Goal: Information Seeking & Learning: Learn about a topic

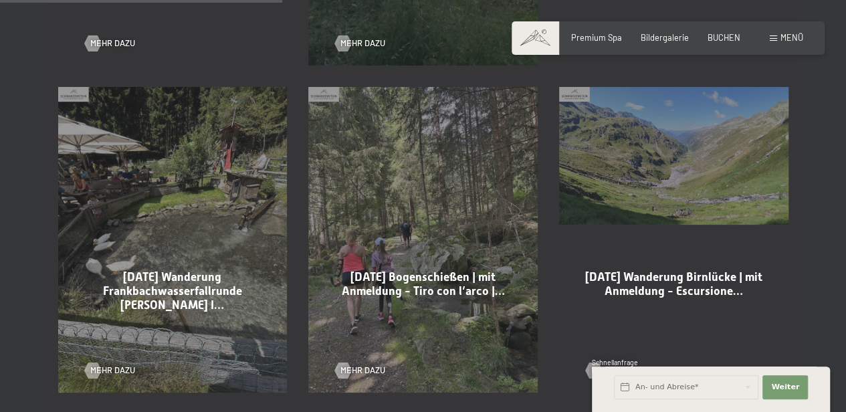
scroll to position [1040, 0]
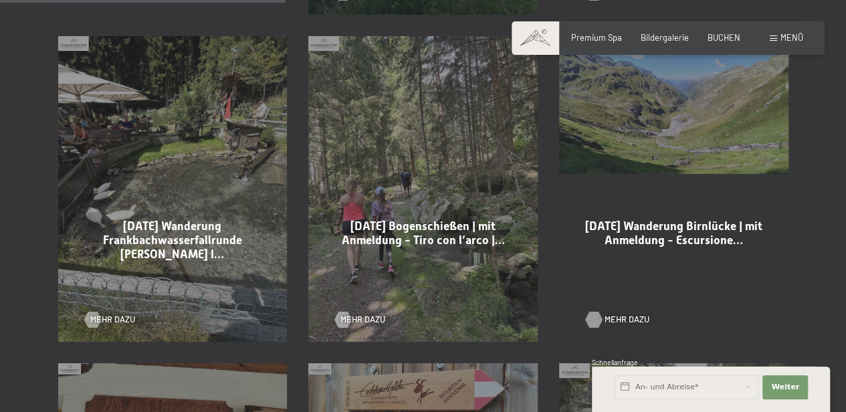
click at [599, 312] on div at bounding box center [593, 320] width 9 height 16
click at [92, 312] on div at bounding box center [92, 320] width 9 height 16
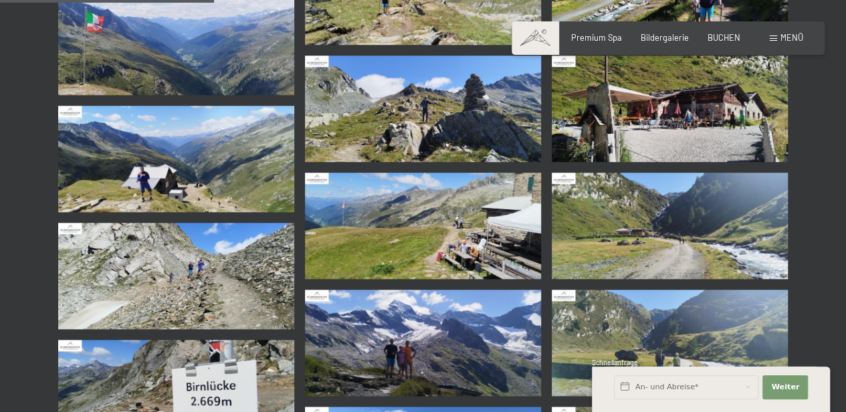
scroll to position [743, 0]
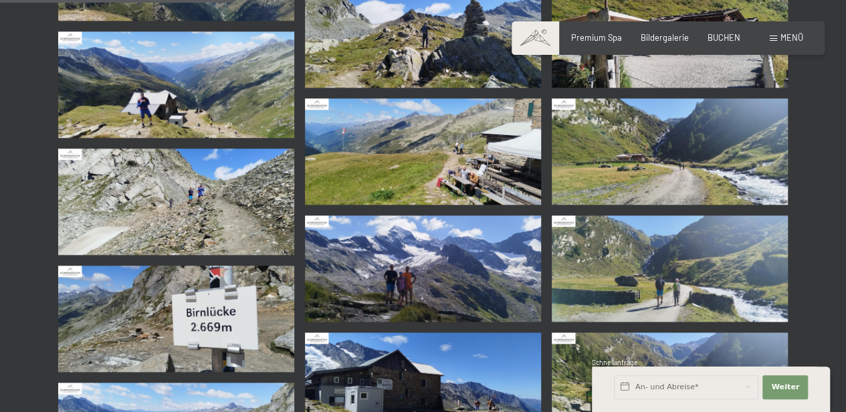
click at [411, 280] on img at bounding box center [423, 268] width 236 height 106
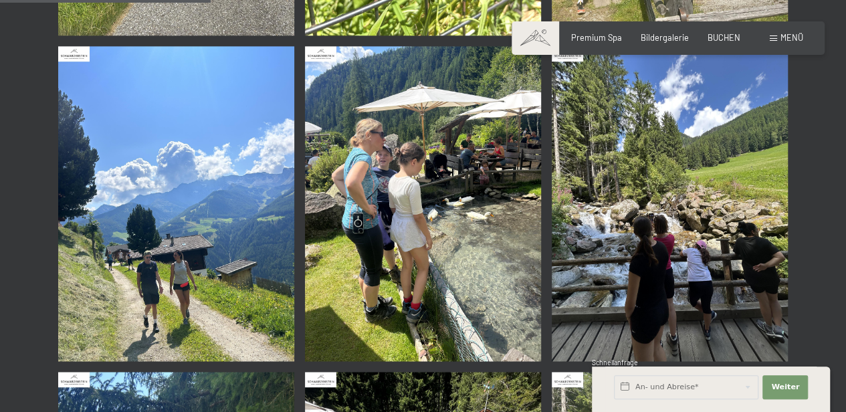
scroll to position [966, 0]
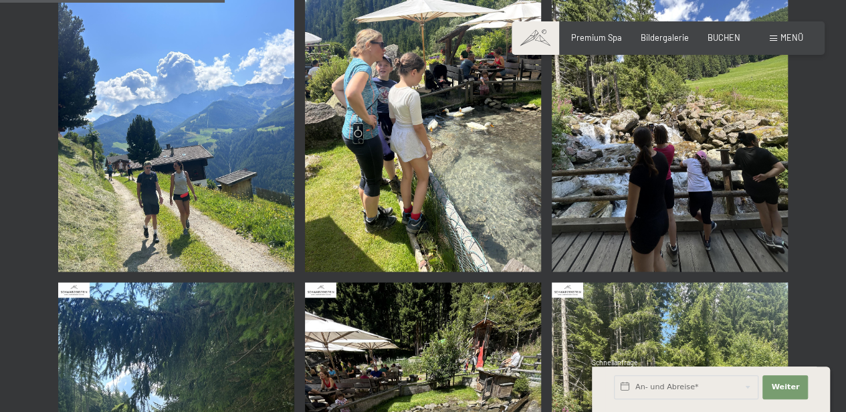
click at [154, 179] on img at bounding box center [176, 114] width 236 height 315
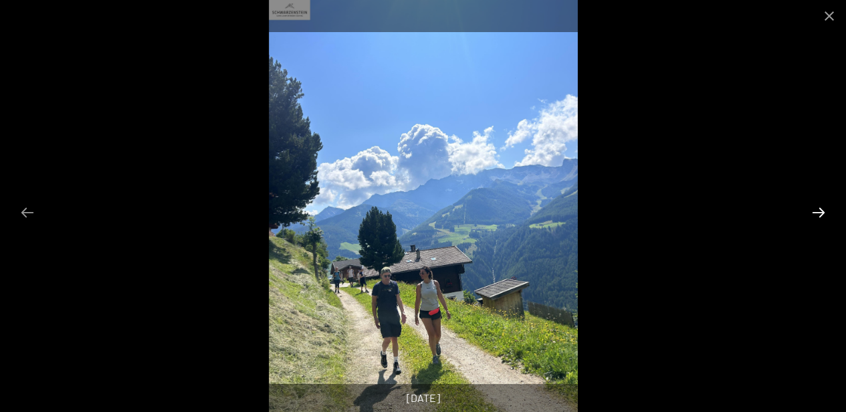
click at [823, 205] on button "Next slide" at bounding box center [819, 212] width 28 height 26
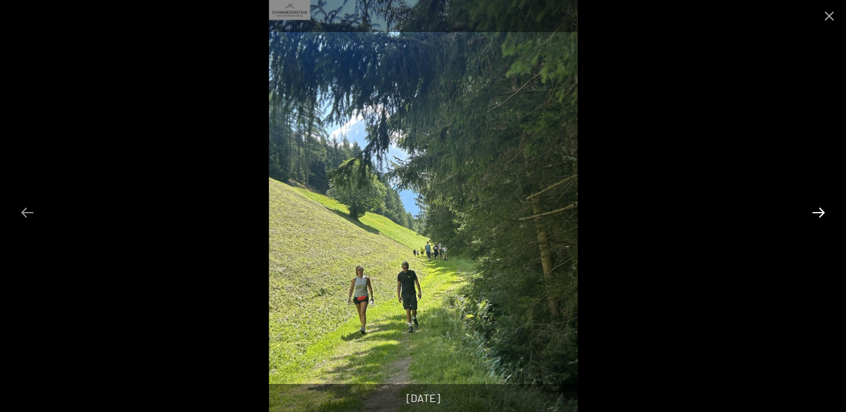
click at [822, 205] on button "Next slide" at bounding box center [819, 212] width 28 height 26
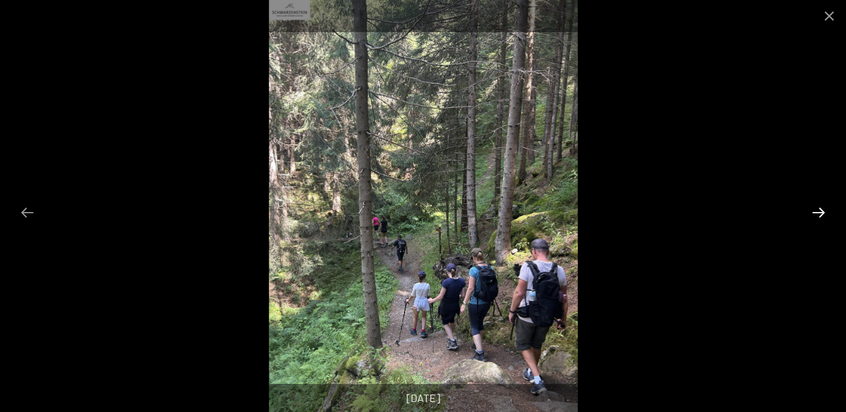
click at [822, 205] on button "Next slide" at bounding box center [819, 212] width 28 height 26
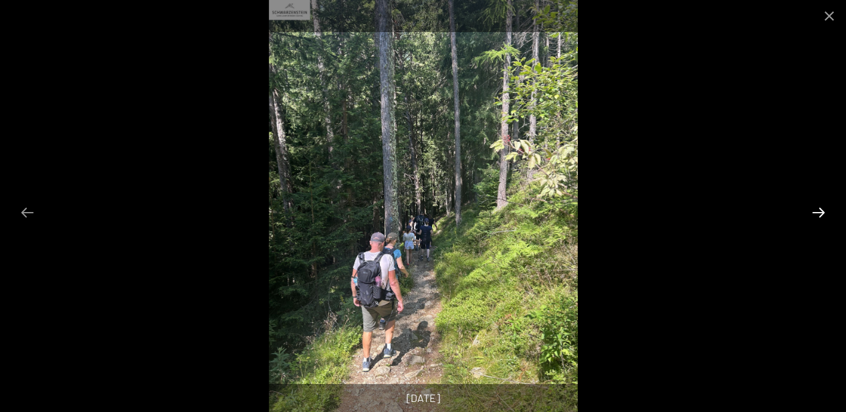
click at [821, 205] on button "Next slide" at bounding box center [819, 212] width 28 height 26
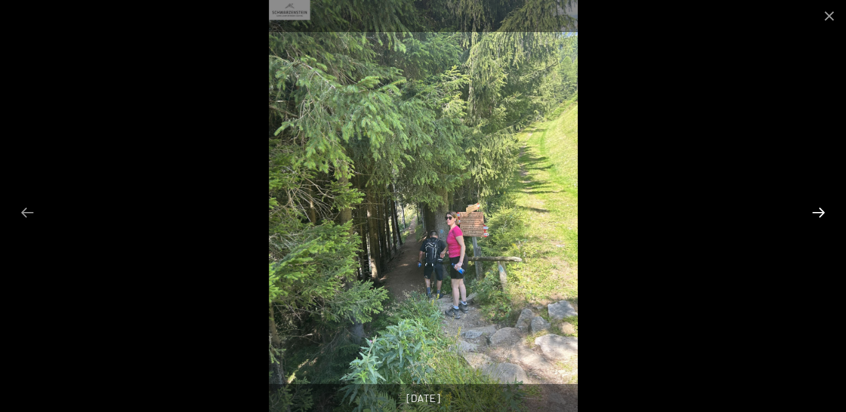
click at [821, 205] on button "Next slide" at bounding box center [819, 212] width 28 height 26
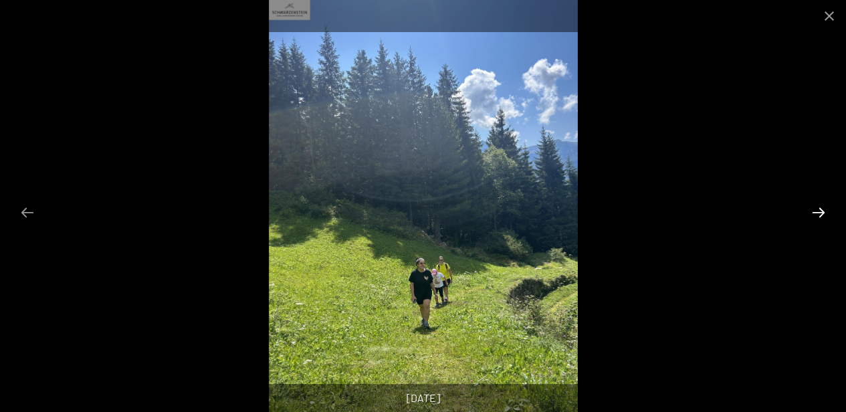
click at [821, 205] on button "Next slide" at bounding box center [819, 212] width 28 height 26
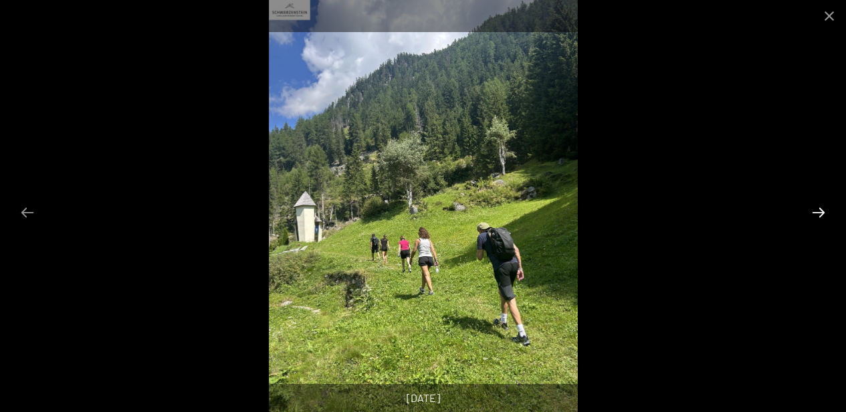
click at [821, 205] on button "Next slide" at bounding box center [819, 212] width 28 height 26
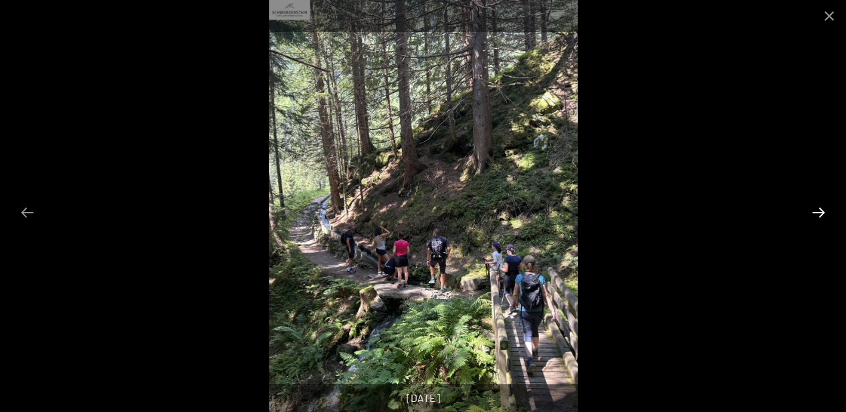
click at [821, 205] on button "Next slide" at bounding box center [819, 212] width 28 height 26
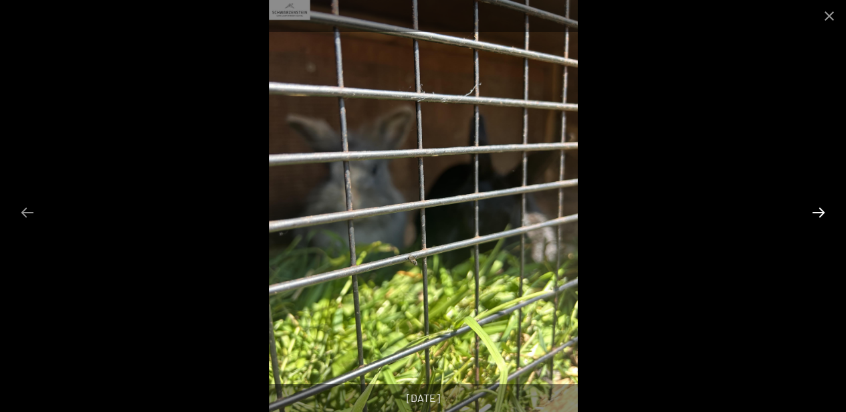
click at [821, 205] on button "Next slide" at bounding box center [819, 212] width 28 height 26
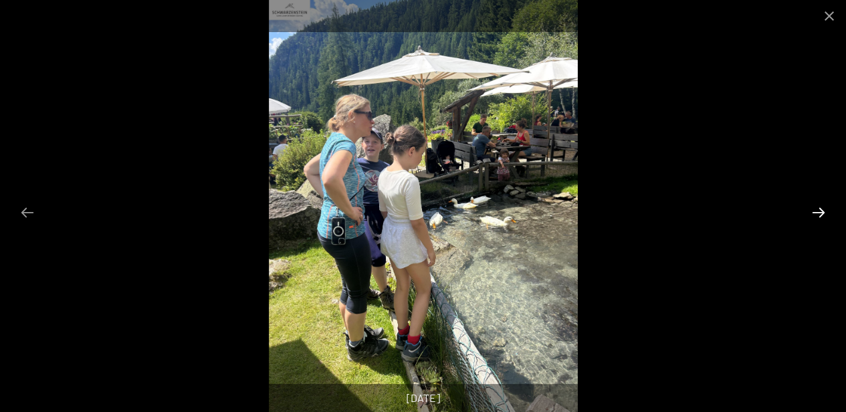
click at [821, 205] on button "Next slide" at bounding box center [819, 212] width 28 height 26
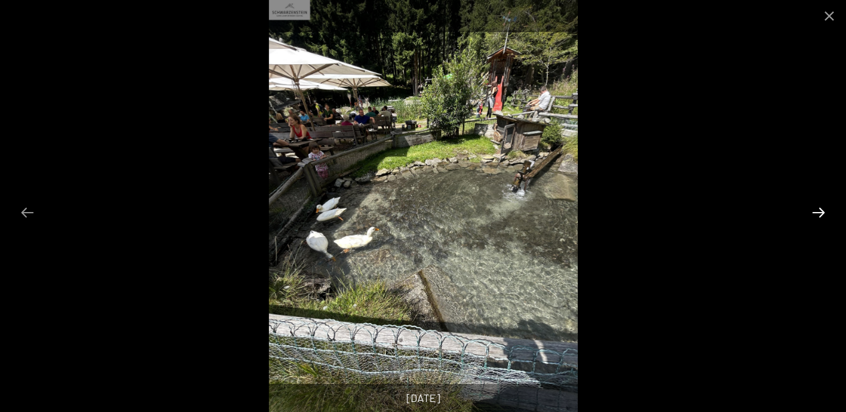
click at [821, 205] on button "Next slide" at bounding box center [819, 212] width 28 height 26
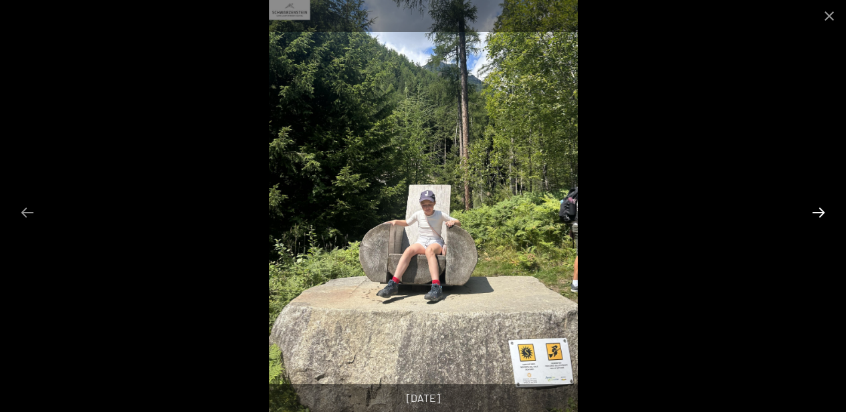
click at [821, 205] on button "Next slide" at bounding box center [819, 212] width 28 height 26
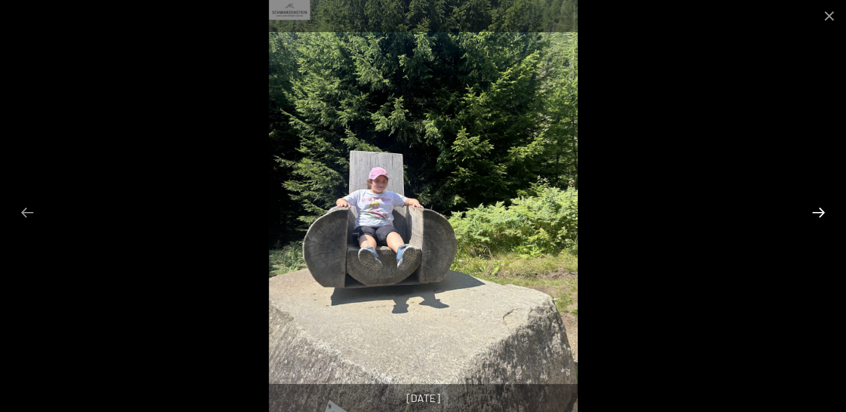
click at [821, 205] on button "Next slide" at bounding box center [819, 212] width 28 height 26
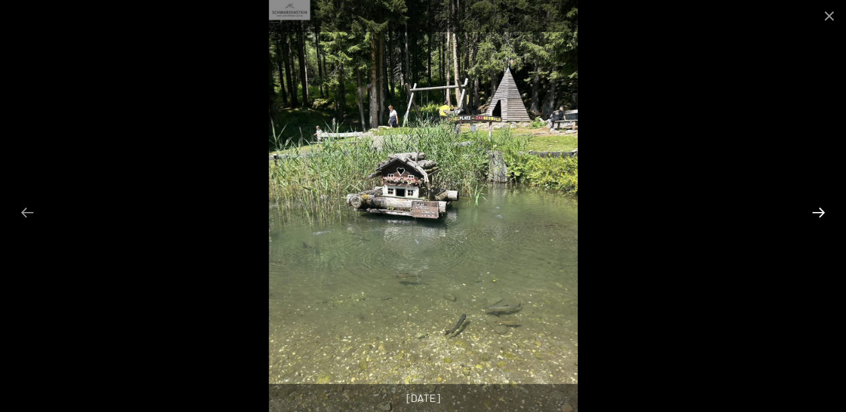
click at [821, 205] on button "Next slide" at bounding box center [819, 212] width 28 height 26
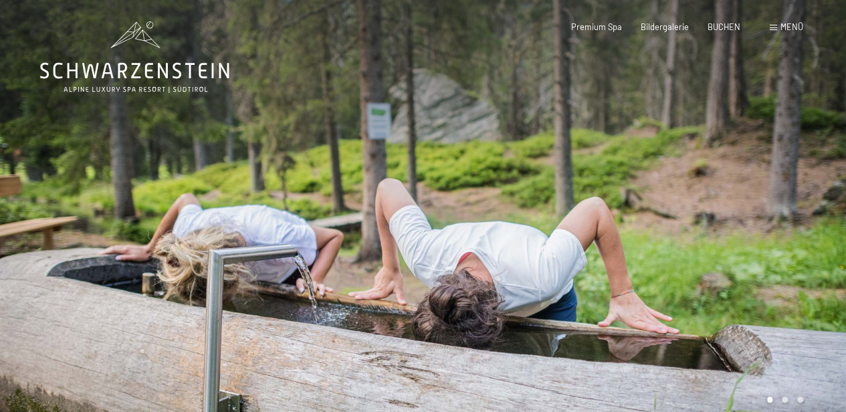
click at [768, 24] on div "Buchen Anfragen Premium Spa Bildergalerie BUCHEN Menü DE IT EN Gutschein Bilder…" at bounding box center [668, 27] width 270 height 12
click at [782, 25] on span "Menü" at bounding box center [791, 26] width 23 height 11
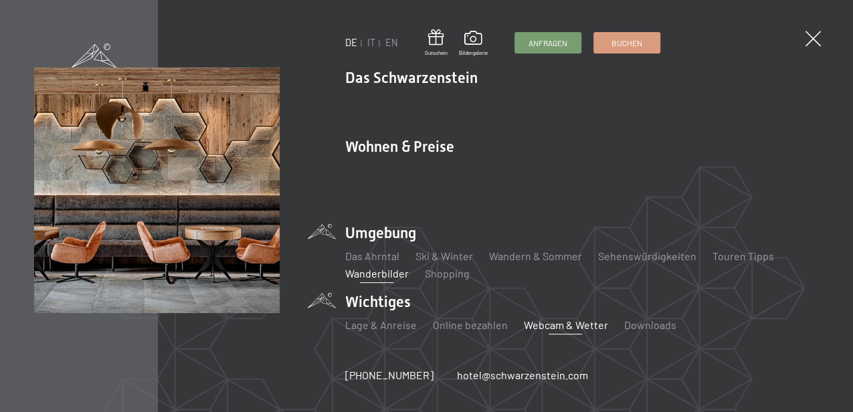
click at [567, 318] on link "Webcam & Wetter" at bounding box center [565, 324] width 84 height 13
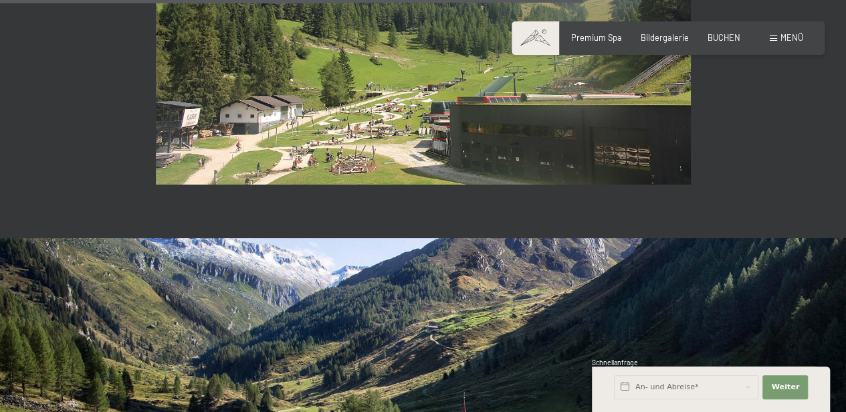
scroll to position [2600, 0]
